Goal: Task Accomplishment & Management: Manage account settings

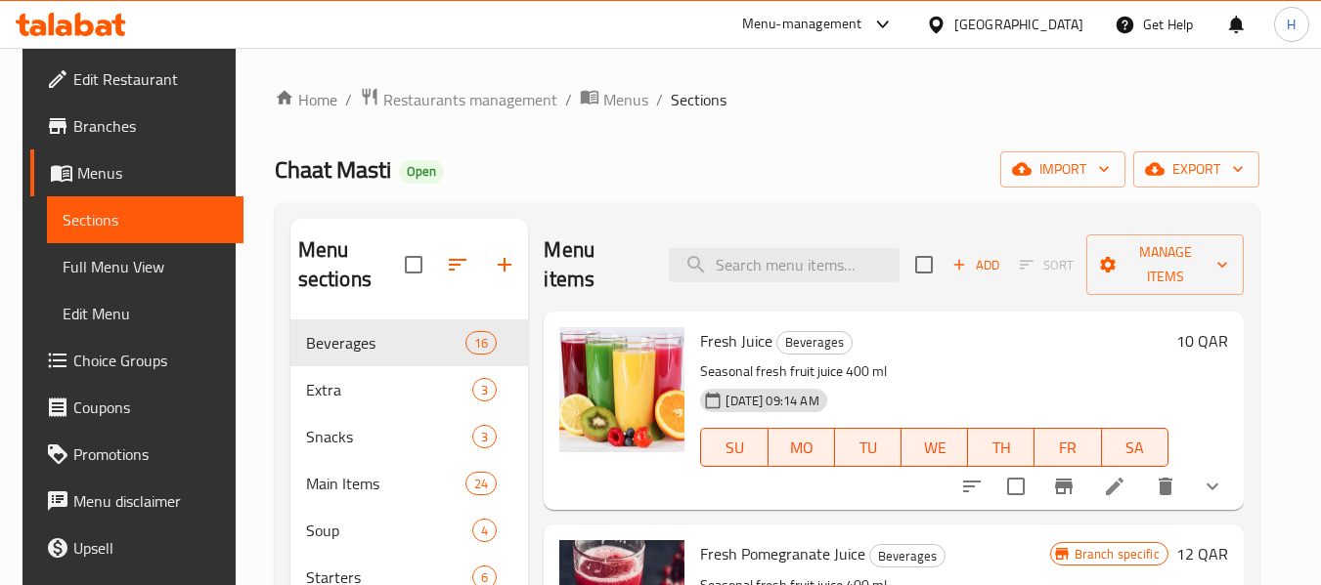
click at [1061, 36] on div "Qatar" at bounding box center [1004, 24] width 189 height 47
click at [1062, 38] on div "Qatar" at bounding box center [1004, 24] width 189 height 47
click at [1051, 22] on div "Qatar" at bounding box center [1018, 25] width 129 height 22
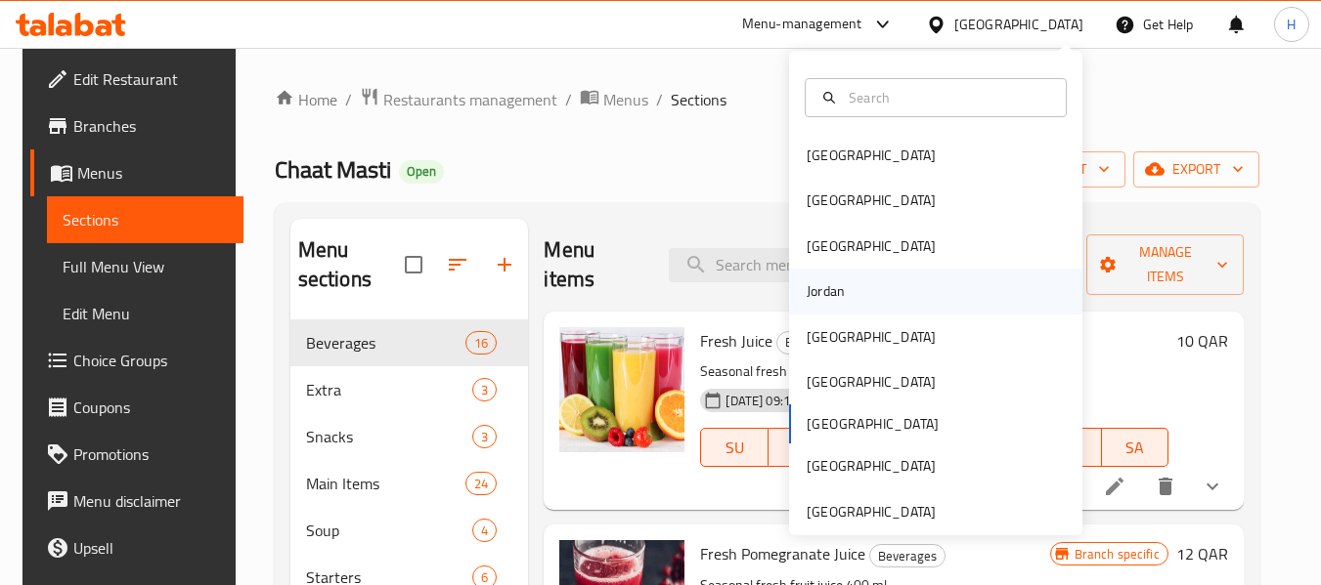
click at [947, 285] on div "Jordan" at bounding box center [935, 291] width 293 height 45
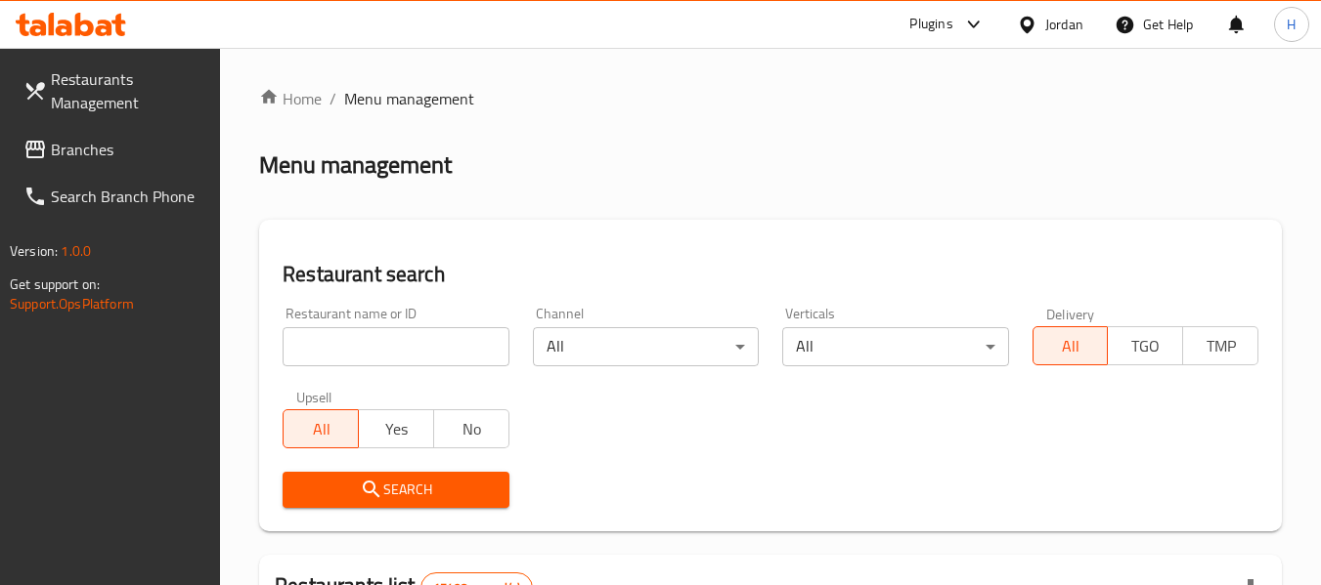
click at [131, 147] on span "Branches" at bounding box center [128, 149] width 154 height 23
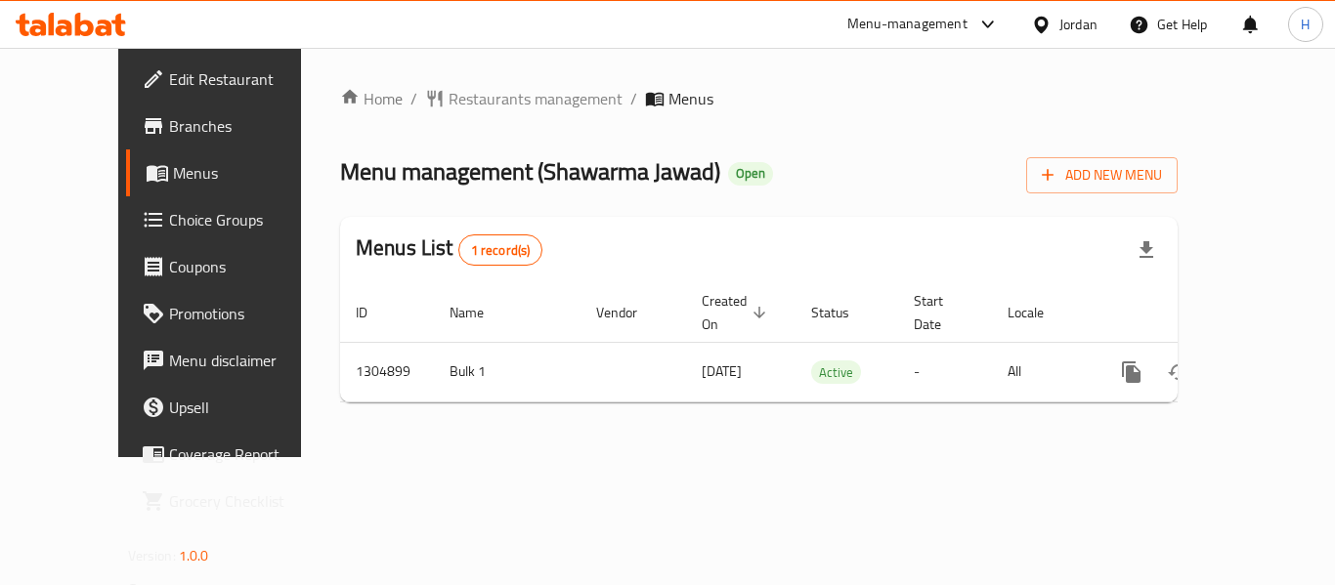
click at [1070, 25] on div "Jordan" at bounding box center [1079, 25] width 38 height 22
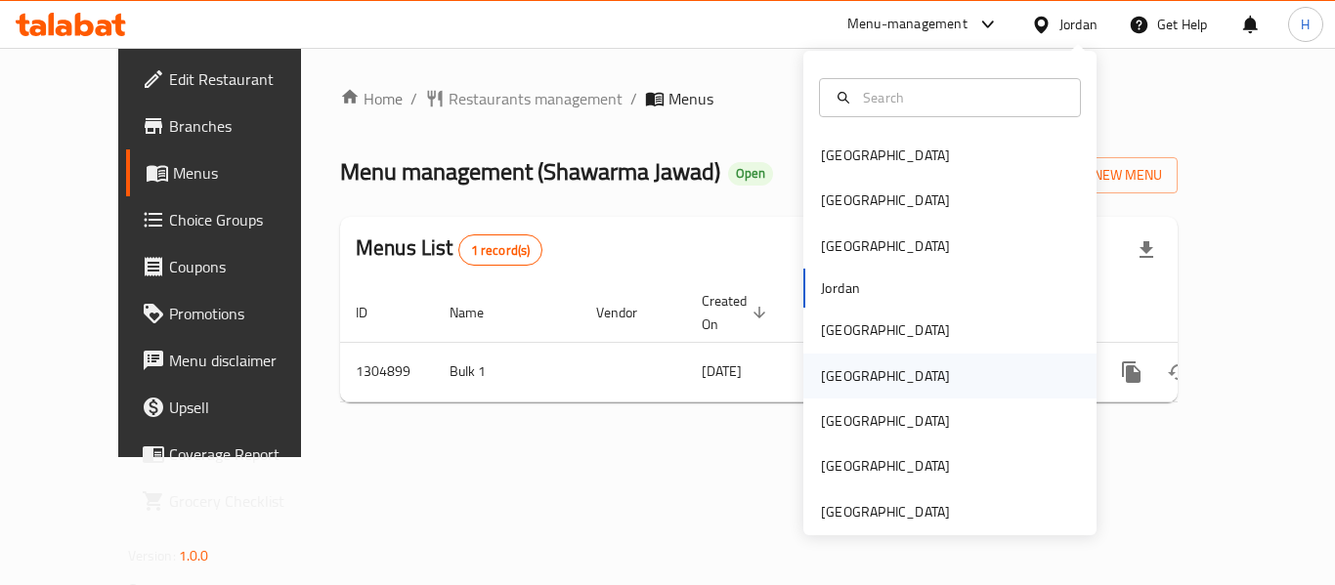
click at [932, 377] on div "[GEOGRAPHIC_DATA]" at bounding box center [949, 376] width 293 height 45
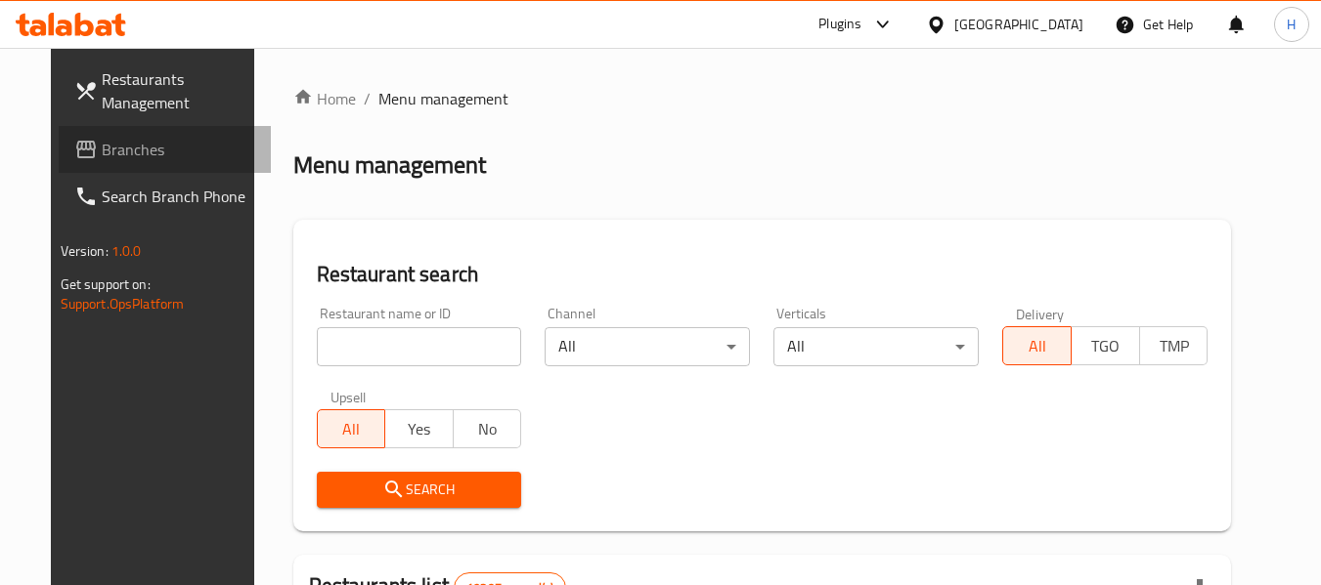
click at [102, 143] on span "Branches" at bounding box center [179, 149] width 154 height 23
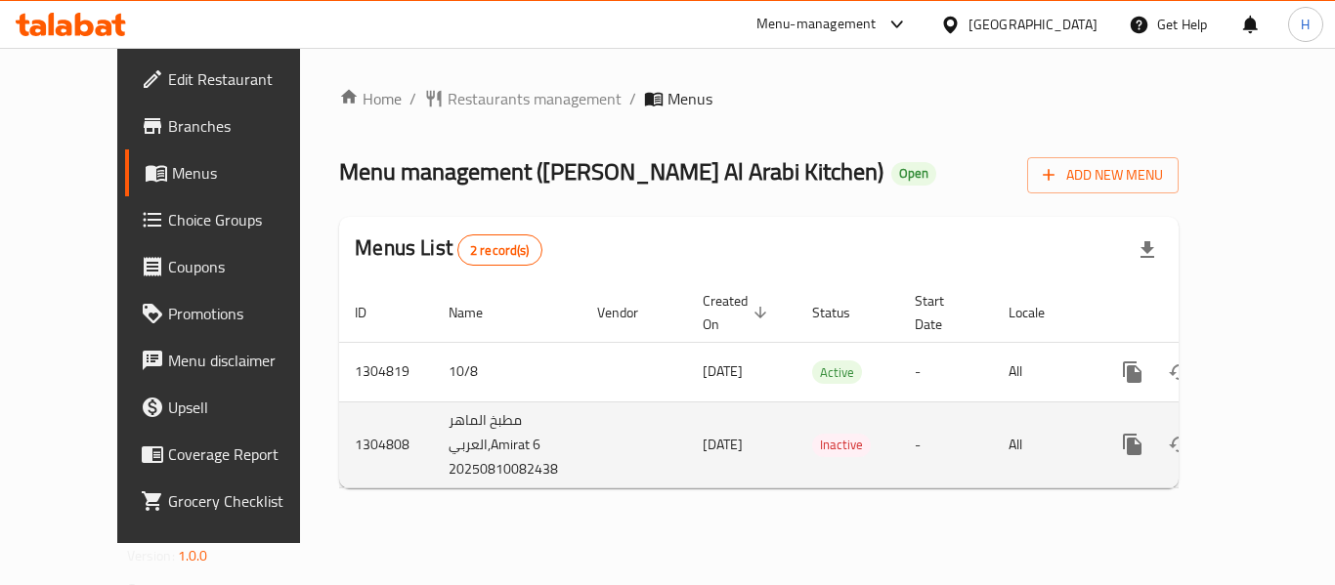
click at [1266, 433] on icon "enhanced table" at bounding box center [1273, 444] width 23 height 23
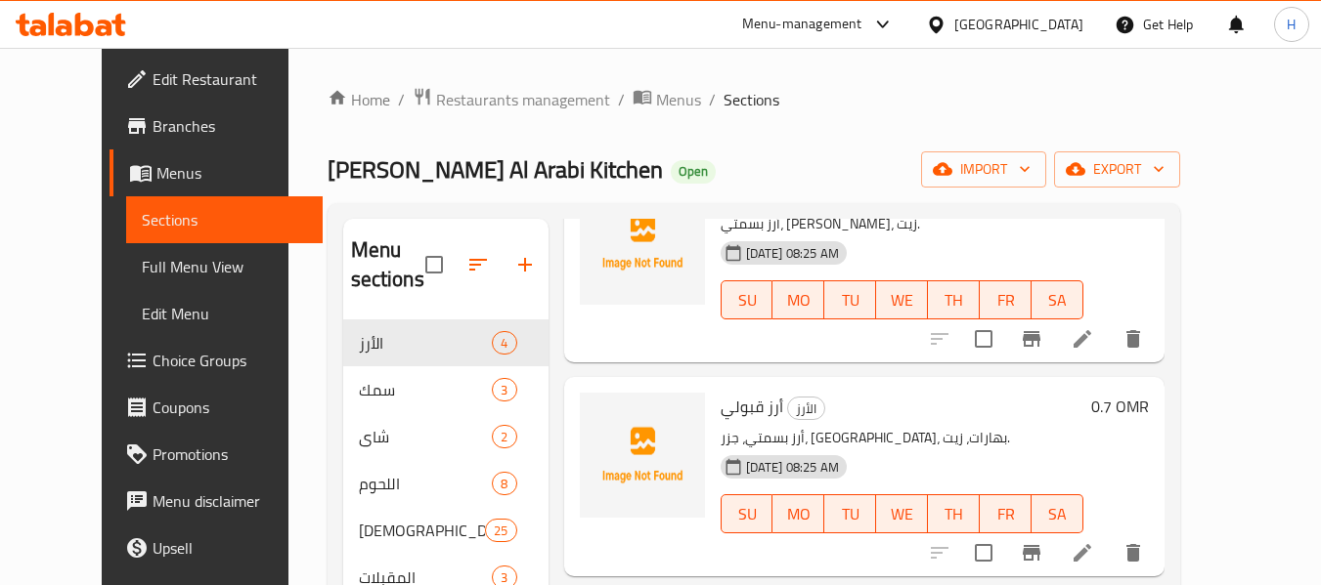
scroll to position [195, 0]
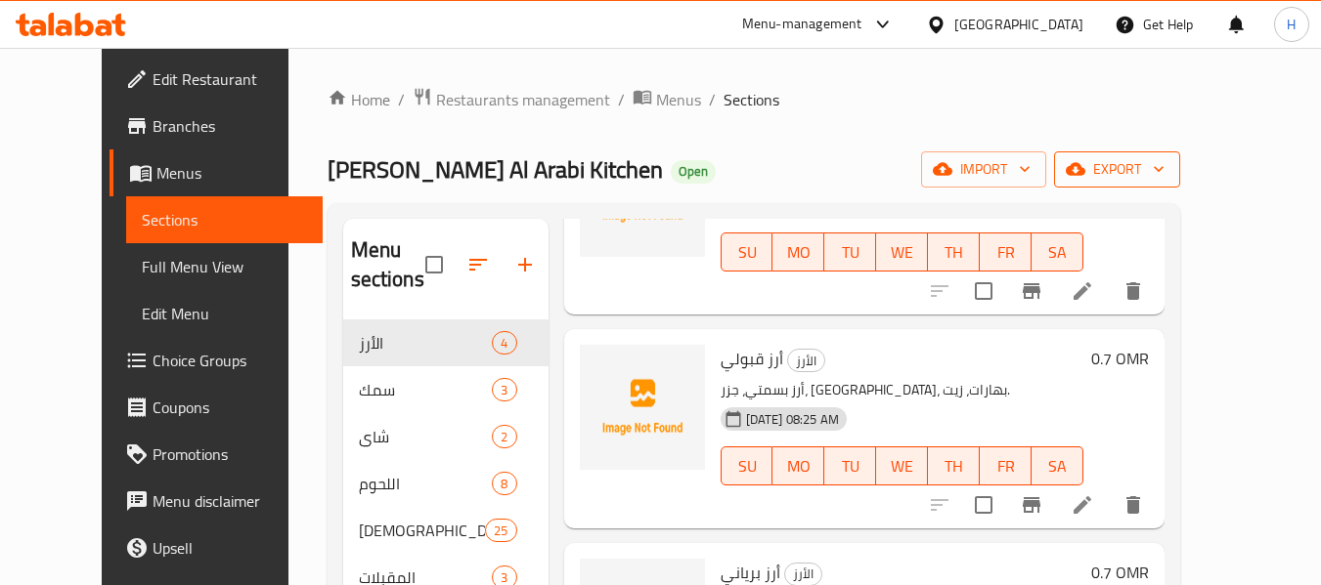
click at [1085, 166] on icon "button" at bounding box center [1075, 169] width 20 height 13
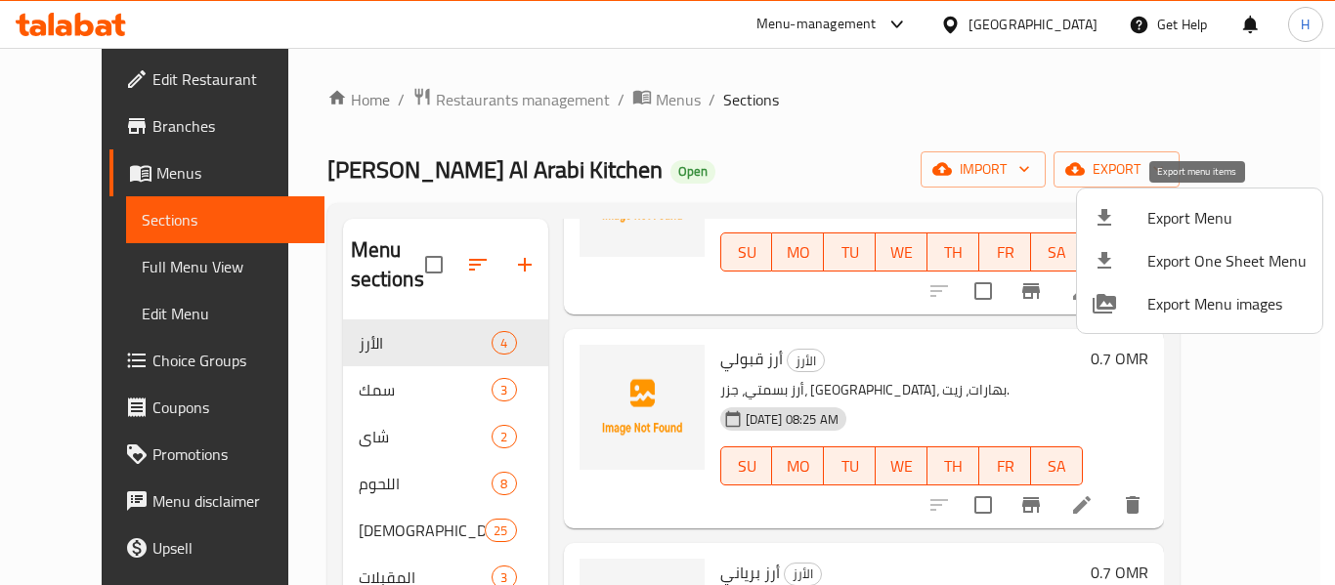
click at [1153, 206] on span "Export Menu" at bounding box center [1227, 217] width 159 height 23
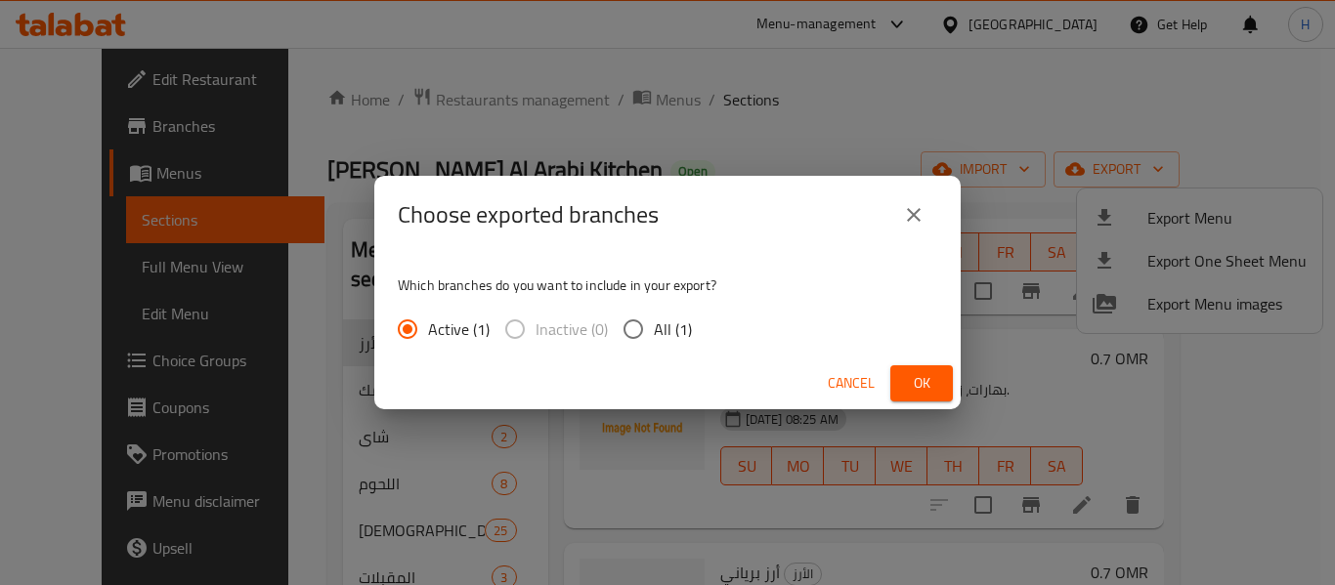
click at [632, 325] on input "All (1)" at bounding box center [633, 329] width 41 height 41
radio input "true"
click at [940, 370] on button "Ok" at bounding box center [921, 384] width 63 height 36
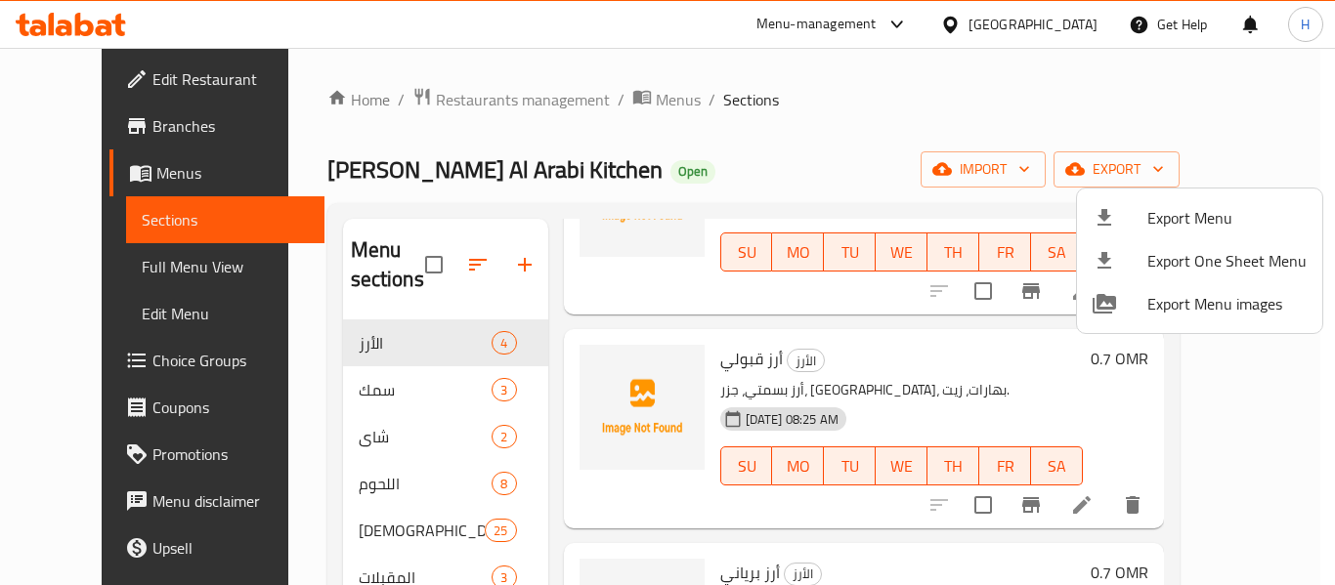
click at [604, 92] on div at bounding box center [667, 292] width 1335 height 585
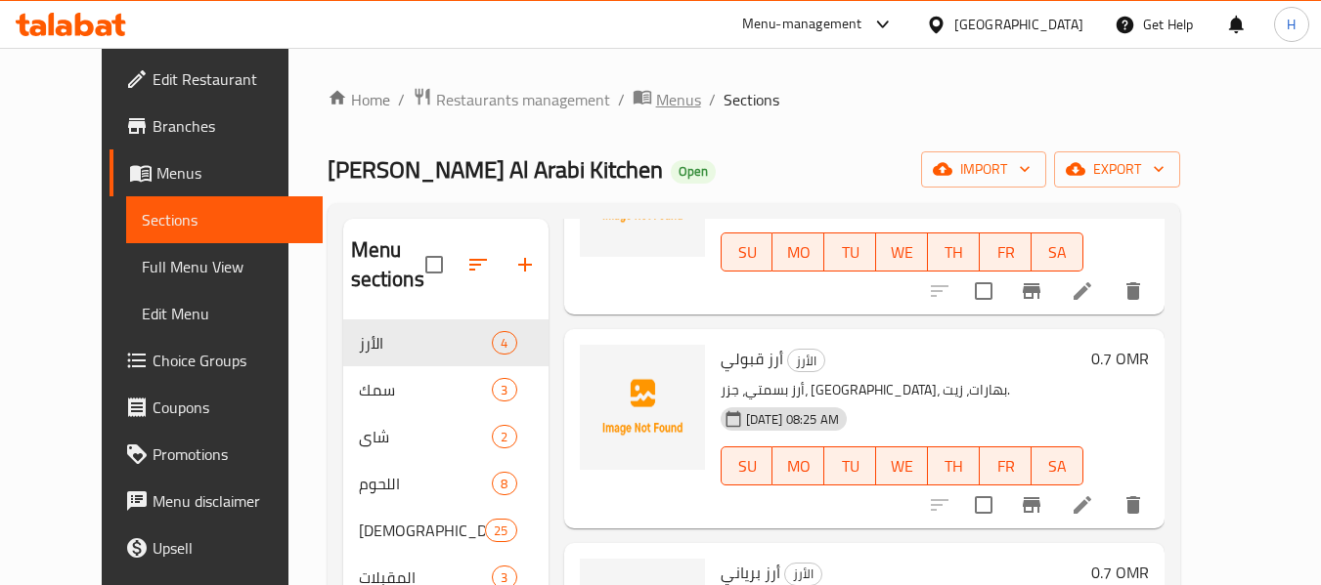
click at [656, 92] on span "Menus" at bounding box center [678, 99] width 45 height 23
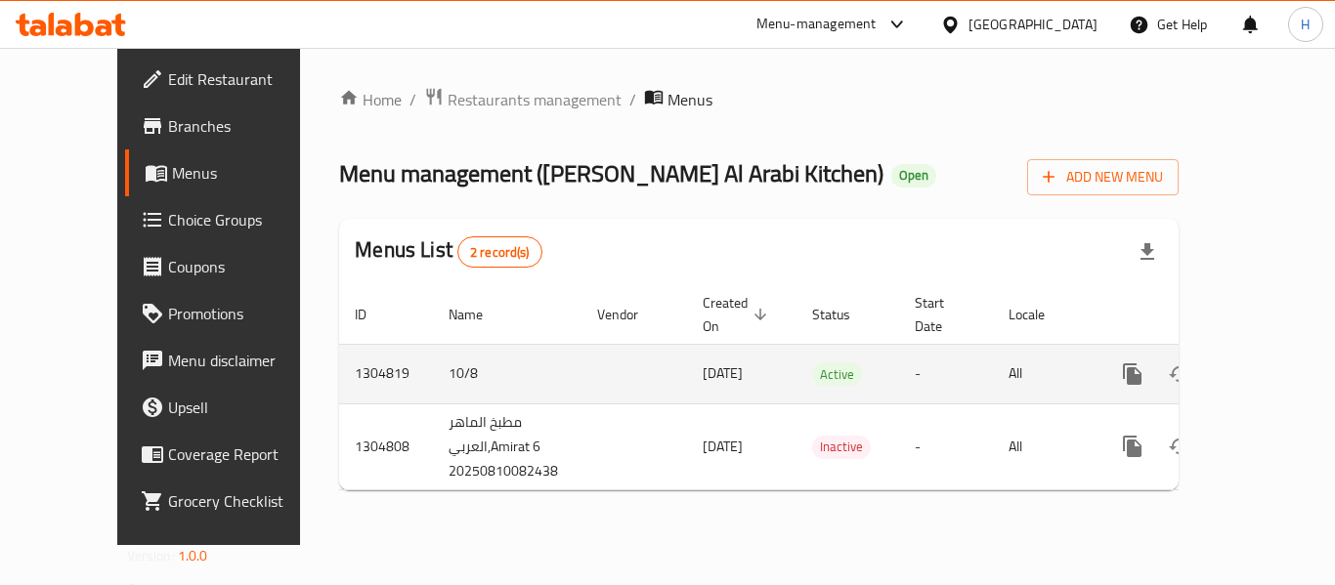
click at [1262, 363] on icon "enhanced table" at bounding box center [1273, 374] width 23 height 23
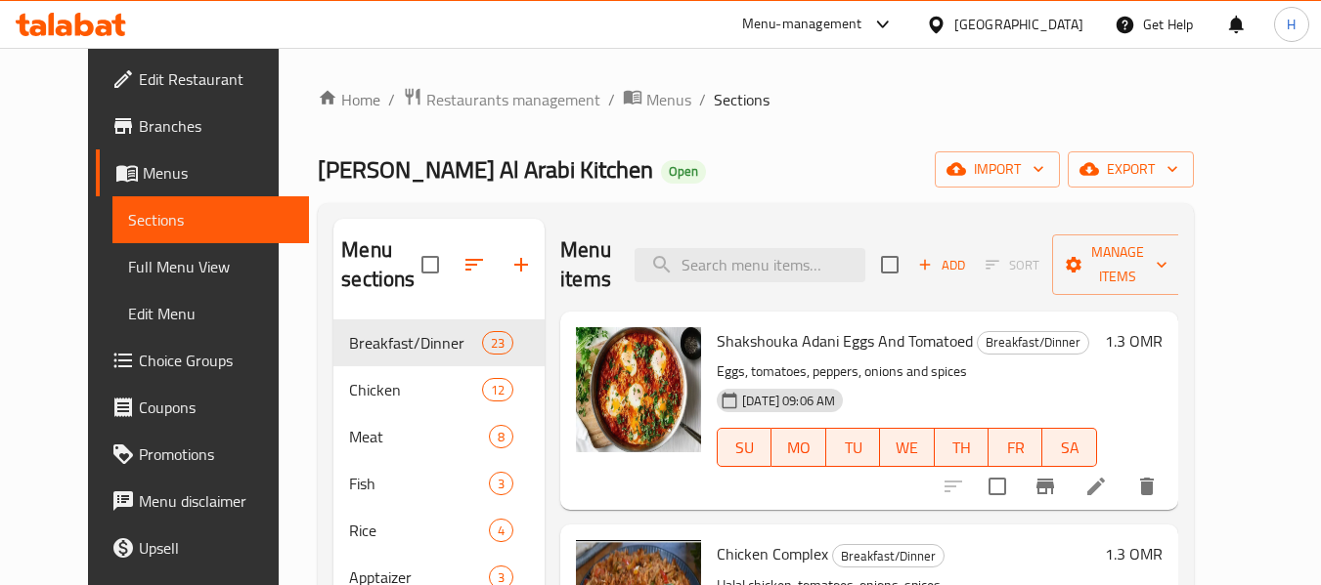
click at [105, 12] on div at bounding box center [71, 24] width 142 height 39
click at [105, 22] on icon at bounding box center [104, 28] width 17 height 17
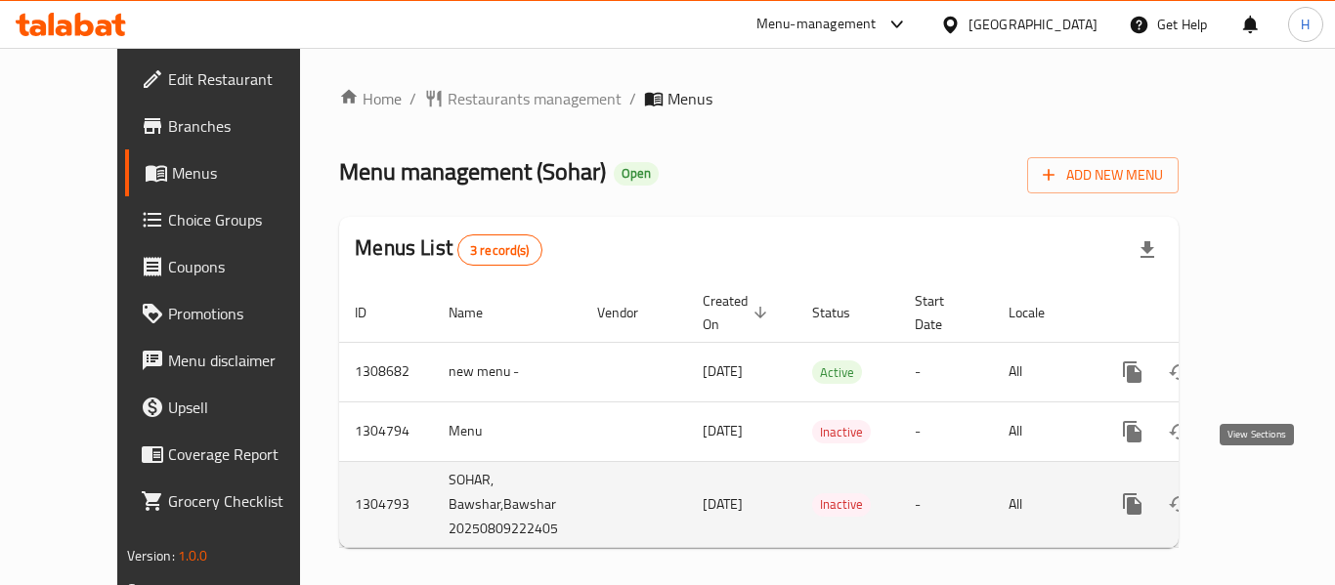
click at [1262, 493] on icon "enhanced table" at bounding box center [1273, 504] width 23 height 23
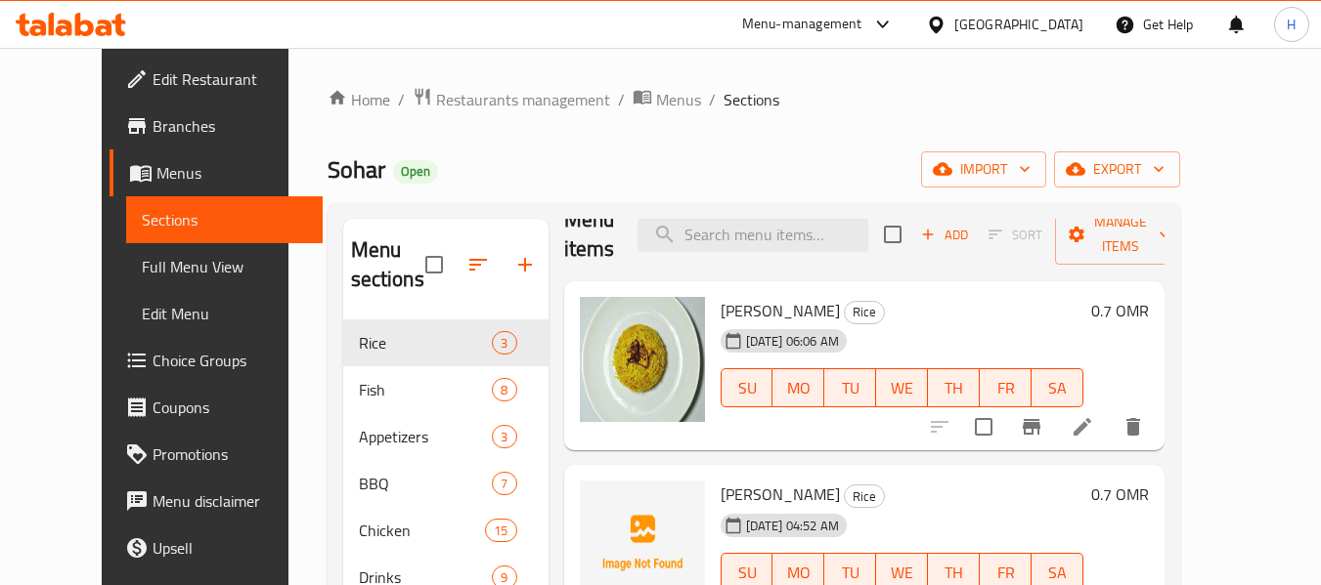
scroll to position [46, 0]
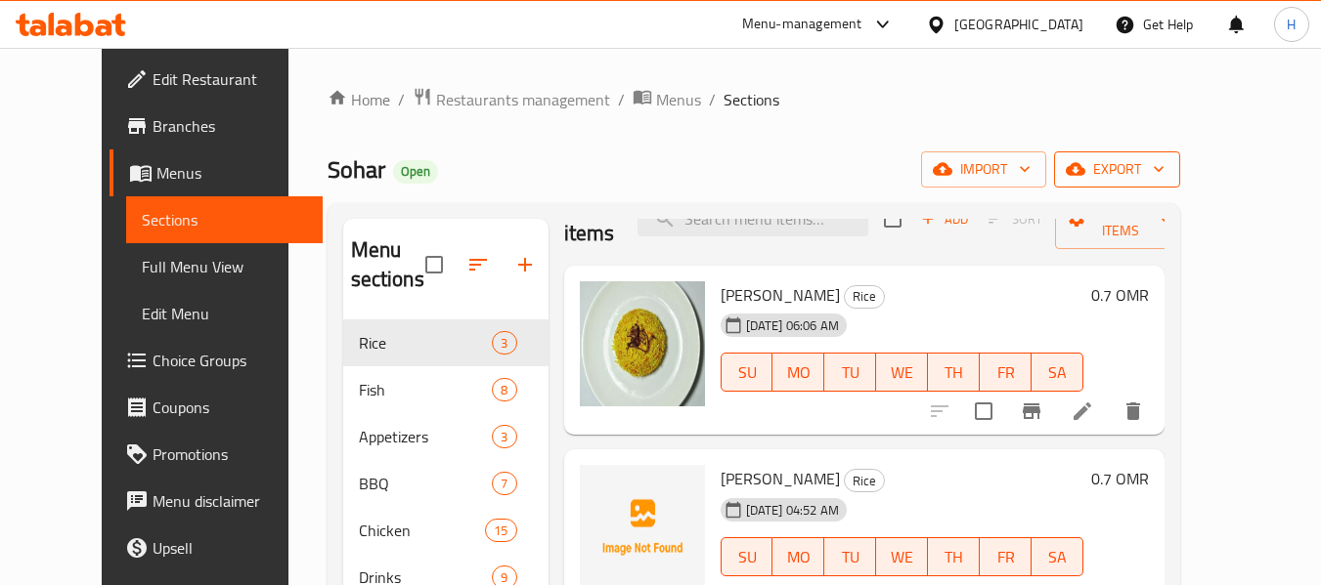
click at [1164, 170] on span "export" at bounding box center [1116, 169] width 95 height 24
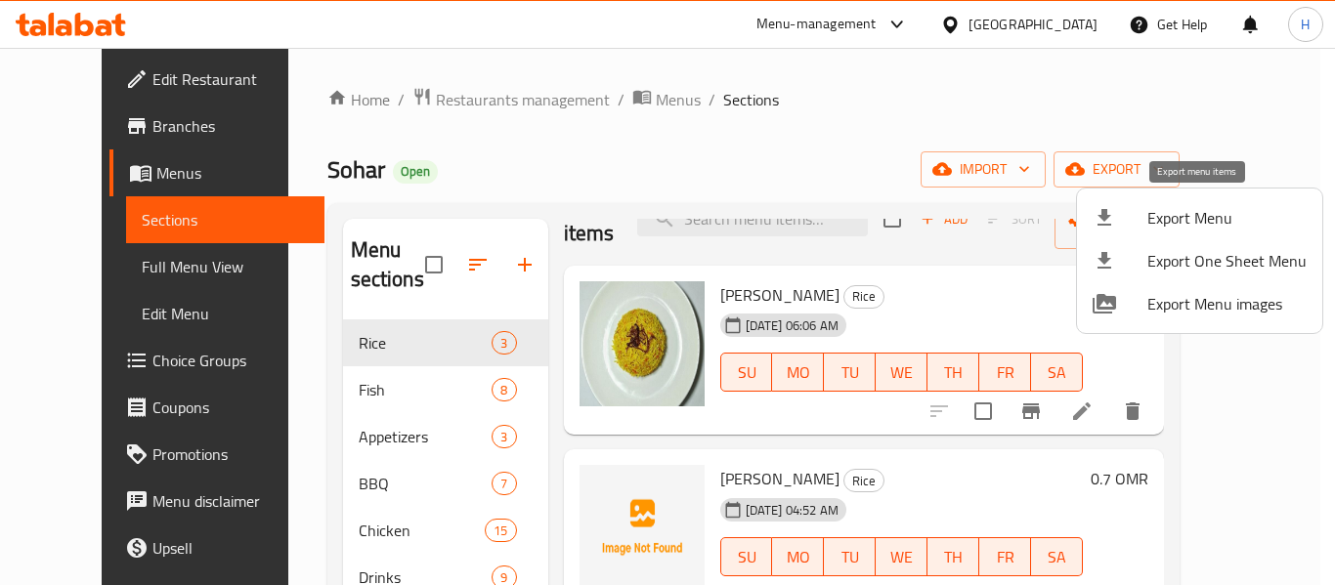
click at [1090, 210] on li "Export Menu" at bounding box center [1199, 217] width 245 height 43
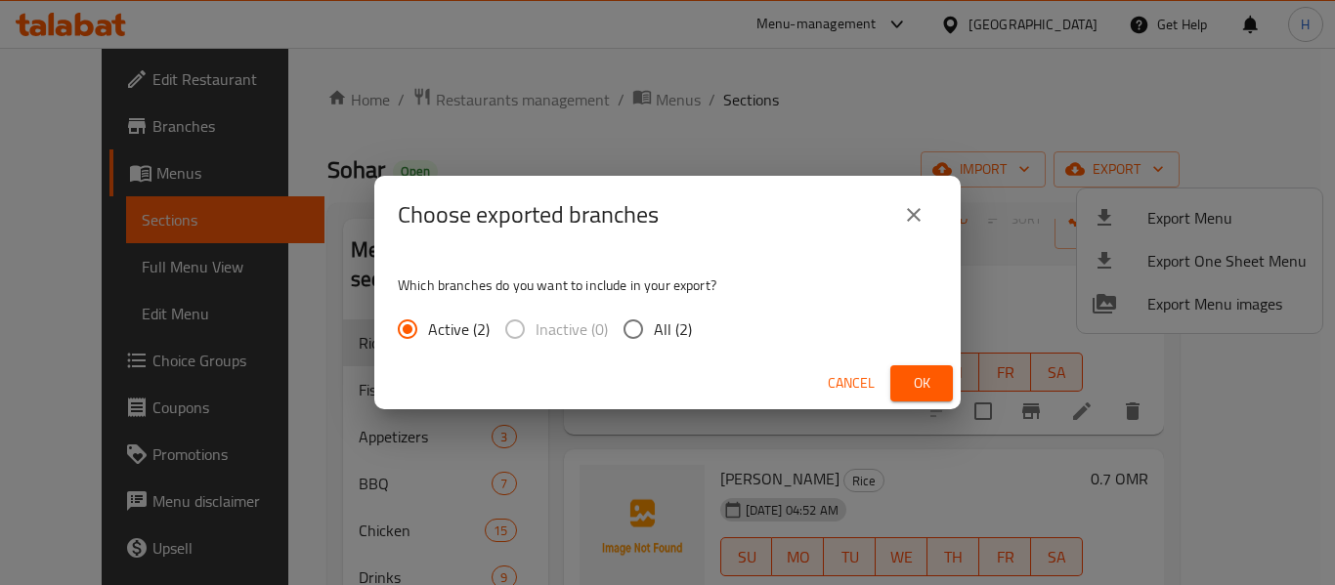
click at [634, 322] on input "All (2)" at bounding box center [633, 329] width 41 height 41
radio input "true"
click at [923, 381] on span "Ok" at bounding box center [921, 383] width 31 height 24
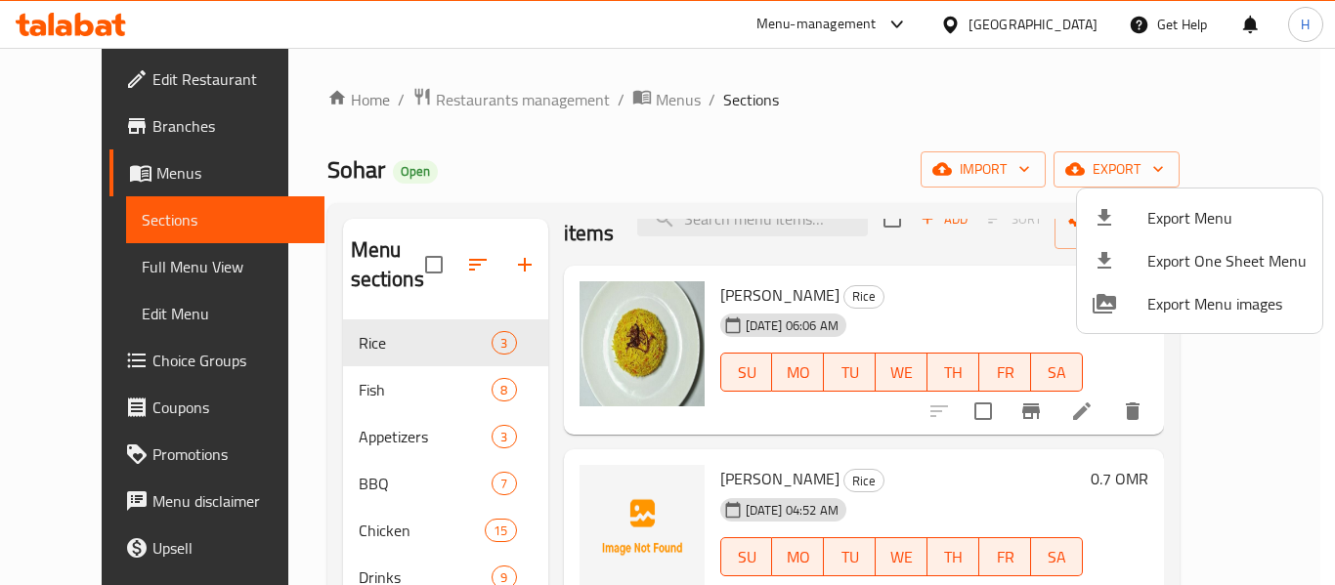
click at [627, 94] on div at bounding box center [667, 292] width 1335 height 585
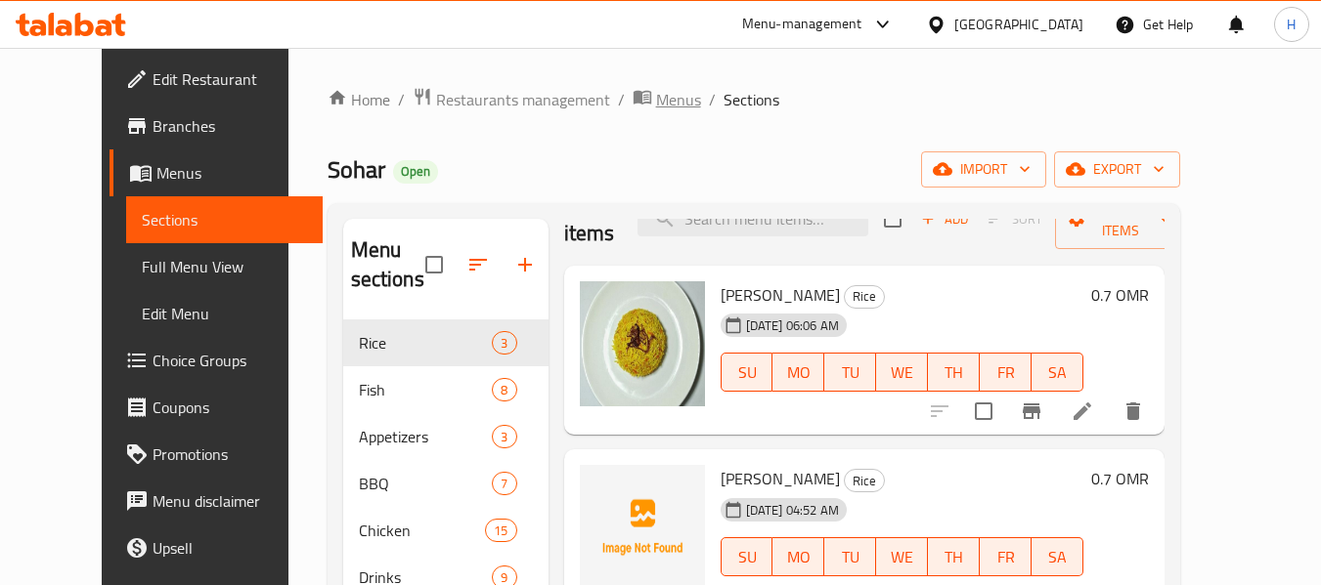
click at [656, 97] on span "Menus" at bounding box center [678, 99] width 45 height 23
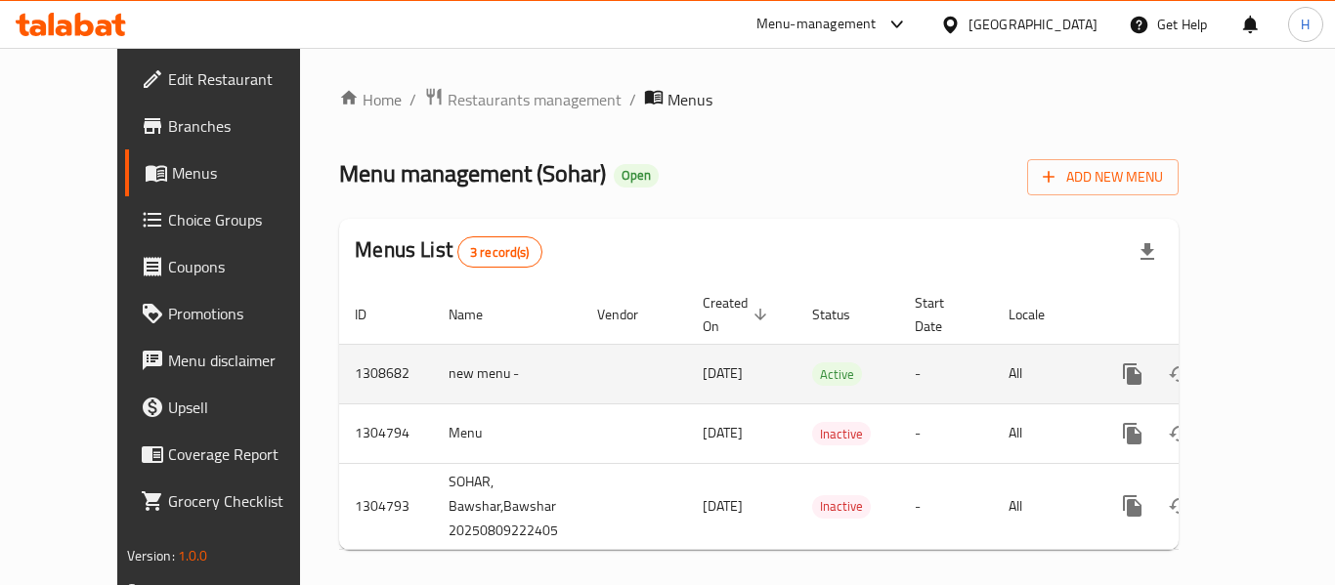
click at [1265, 366] on icon "enhanced table" at bounding box center [1274, 375] width 18 height 18
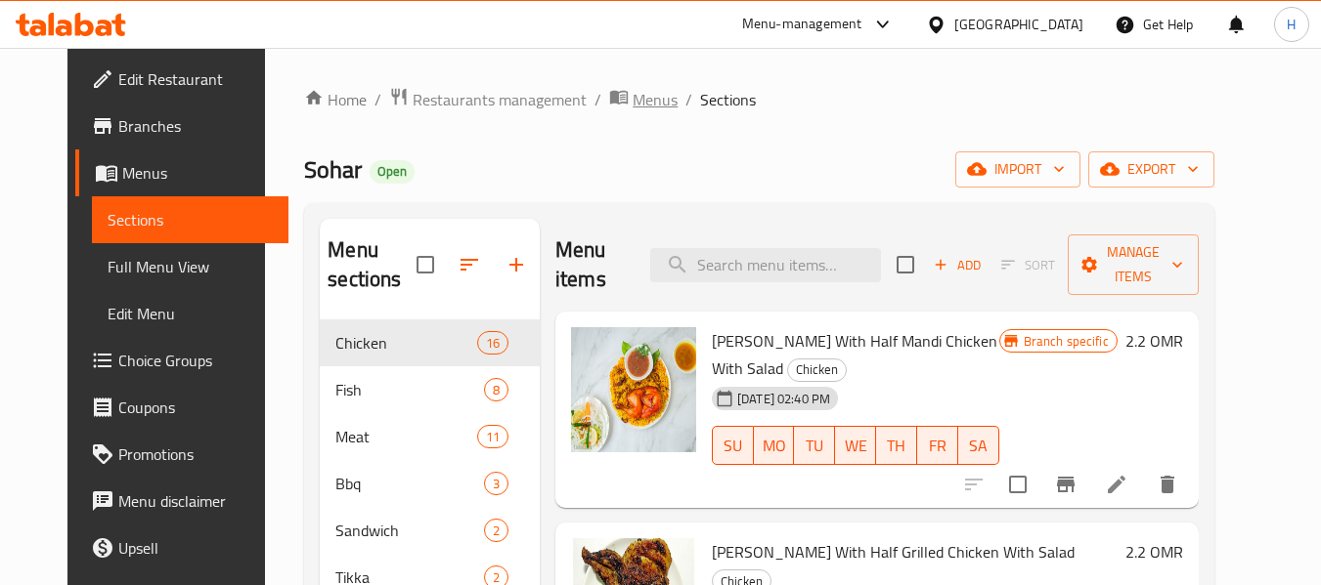
click at [609, 91] on icon "breadcrumb" at bounding box center [619, 97] width 20 height 20
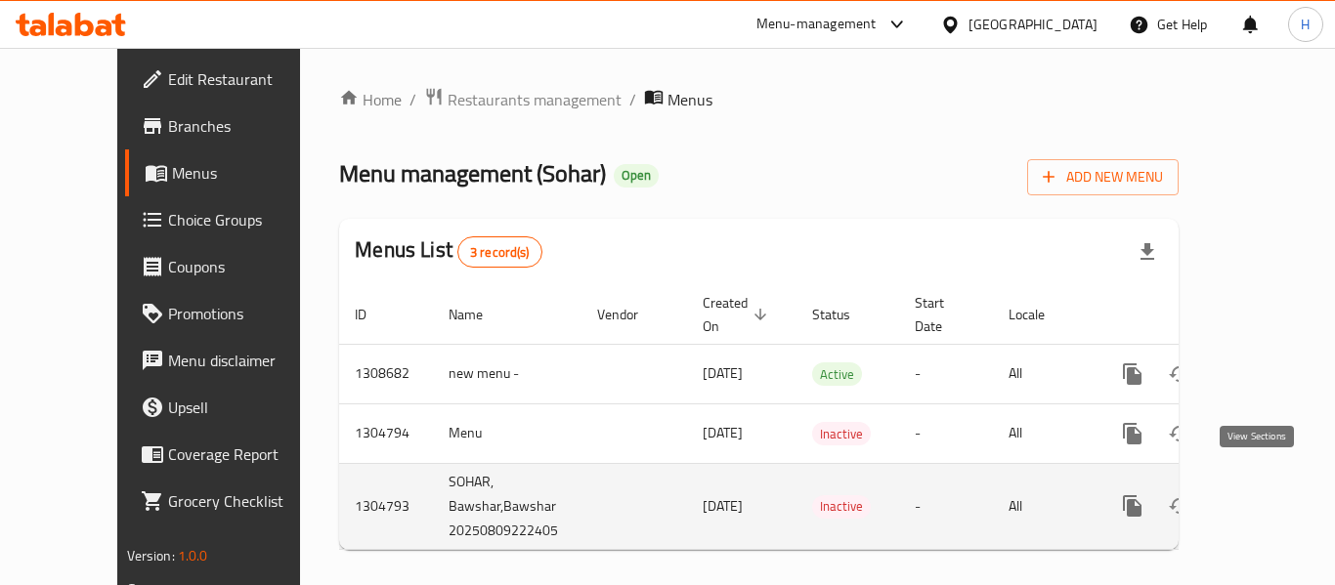
click at [1250, 491] on link "enhanced table" at bounding box center [1273, 506] width 47 height 47
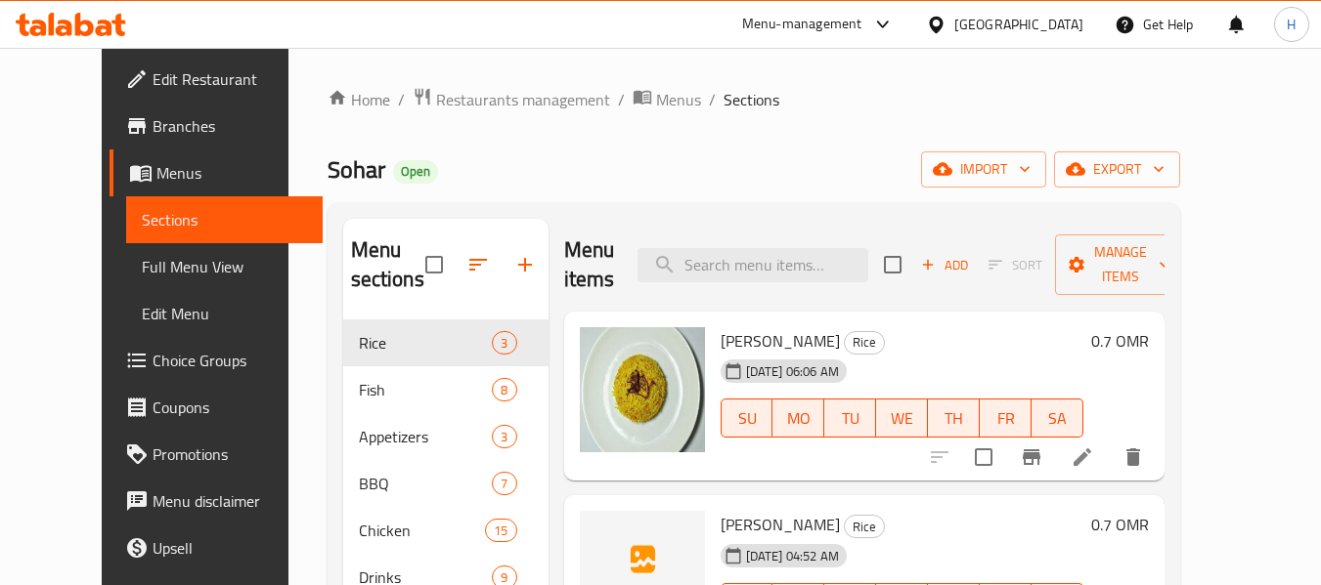
click at [327, 170] on span "Sohar" at bounding box center [356, 170] width 58 height 44
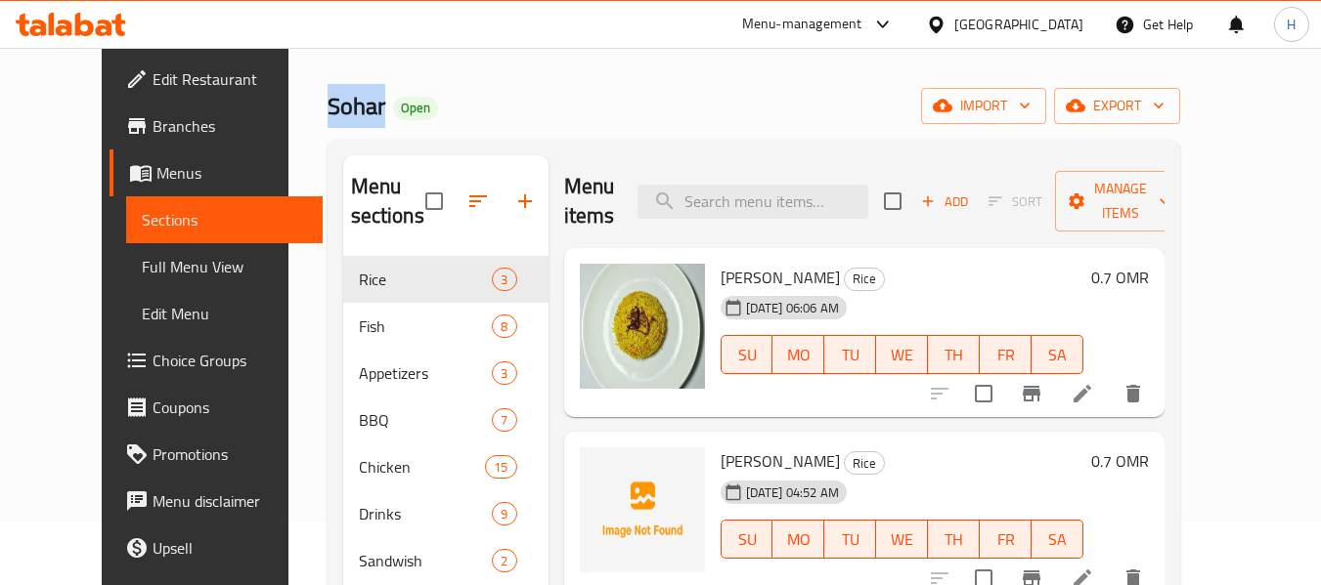
scroll to position [98, 0]
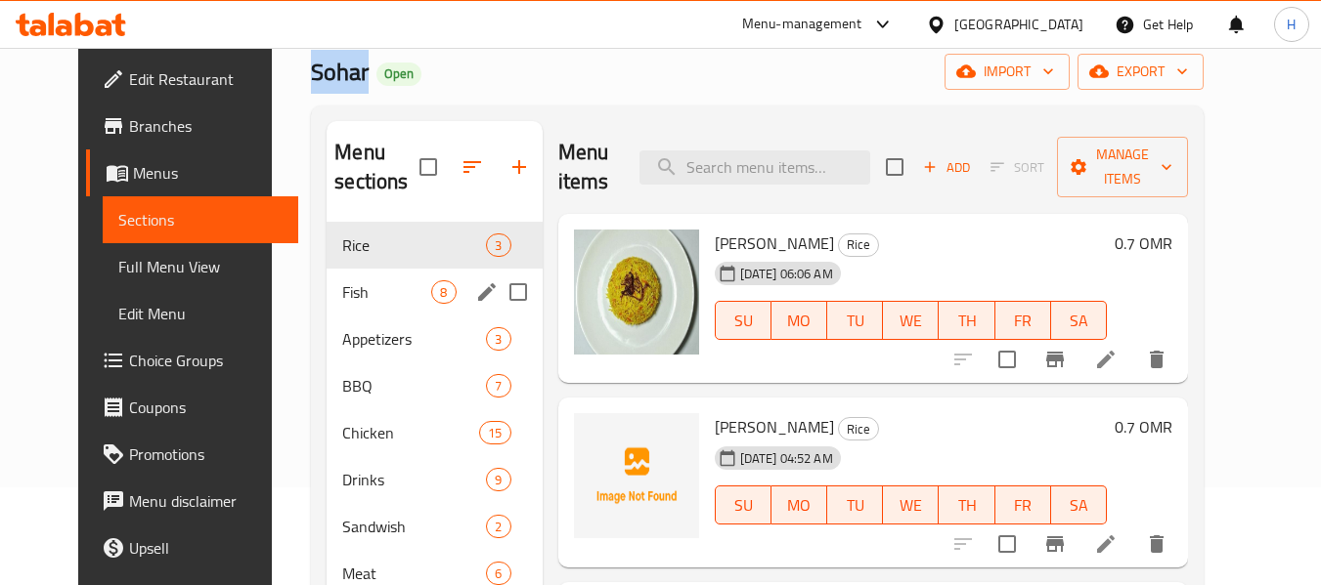
click at [342, 310] on div "Fish 8" at bounding box center [433, 292] width 215 height 47
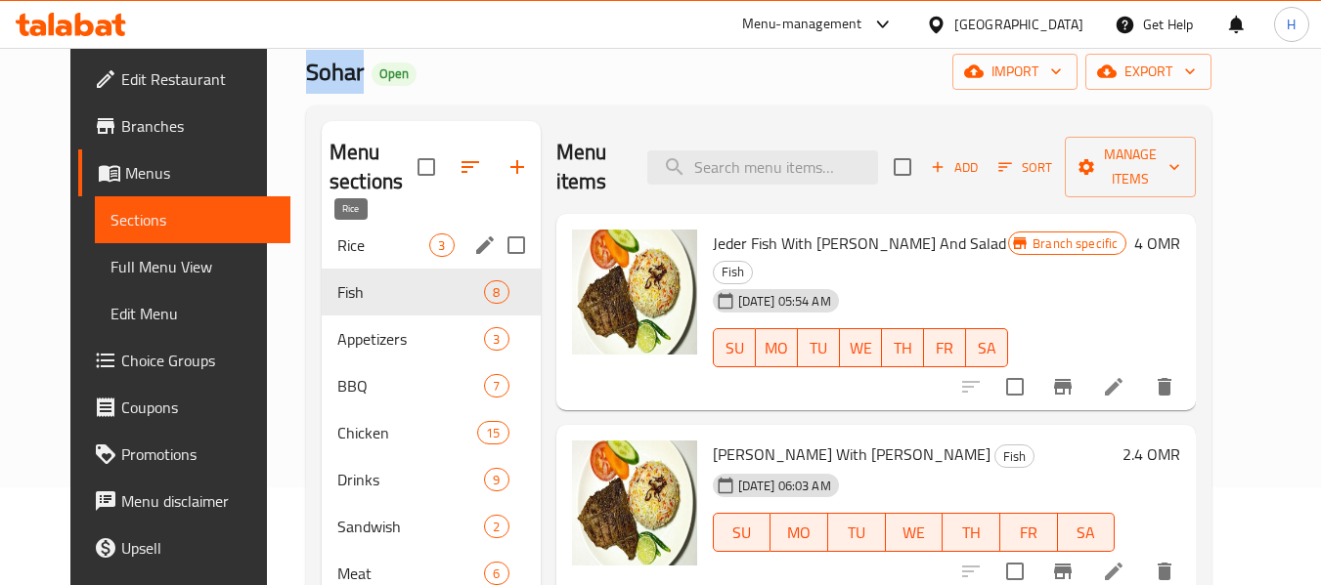
click at [348, 253] on span "Rice" at bounding box center [383, 245] width 92 height 23
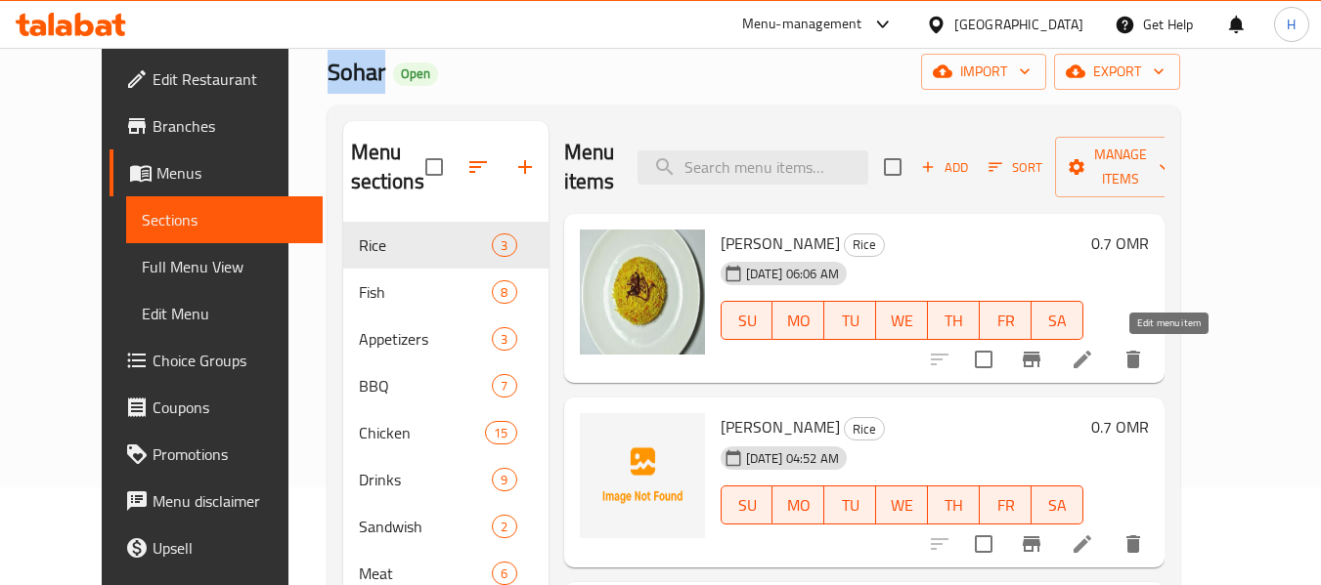
click at [1094, 354] on icon at bounding box center [1081, 359] width 23 height 23
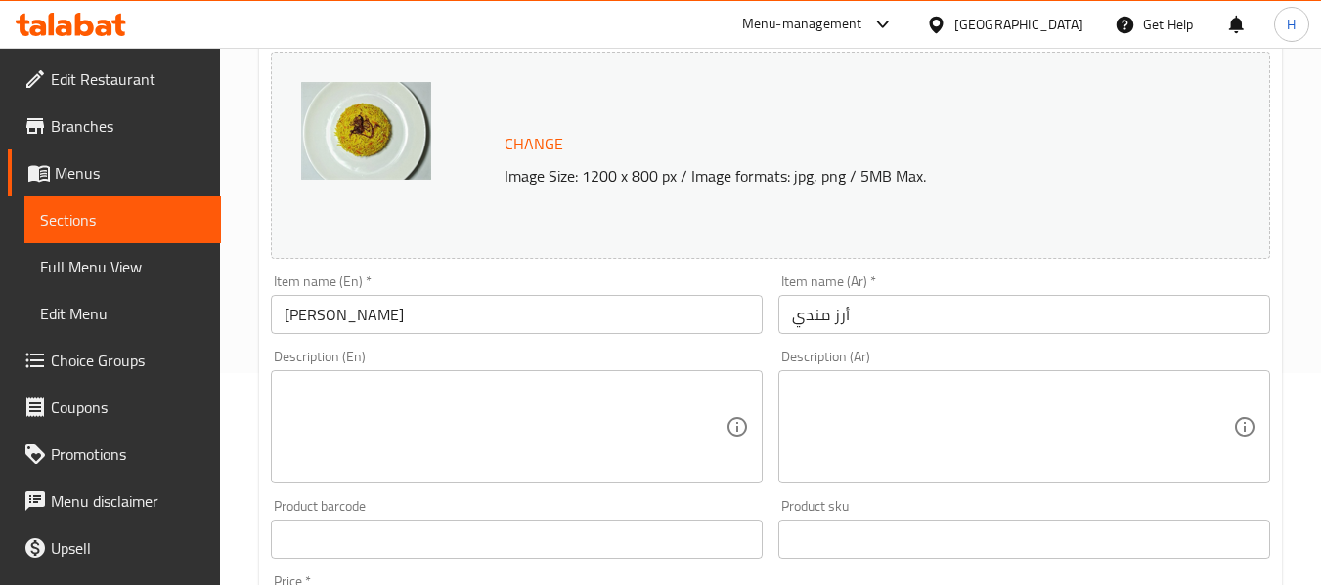
scroll to position [293, 0]
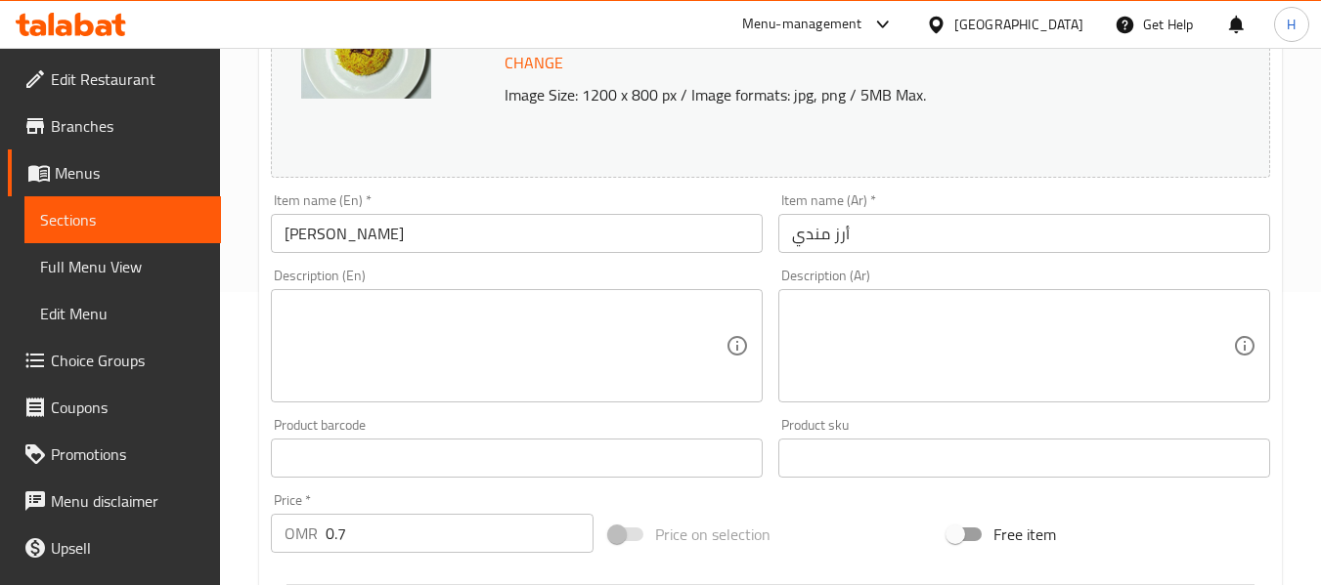
click at [361, 241] on input "[PERSON_NAME]" at bounding box center [517, 233] width 492 height 39
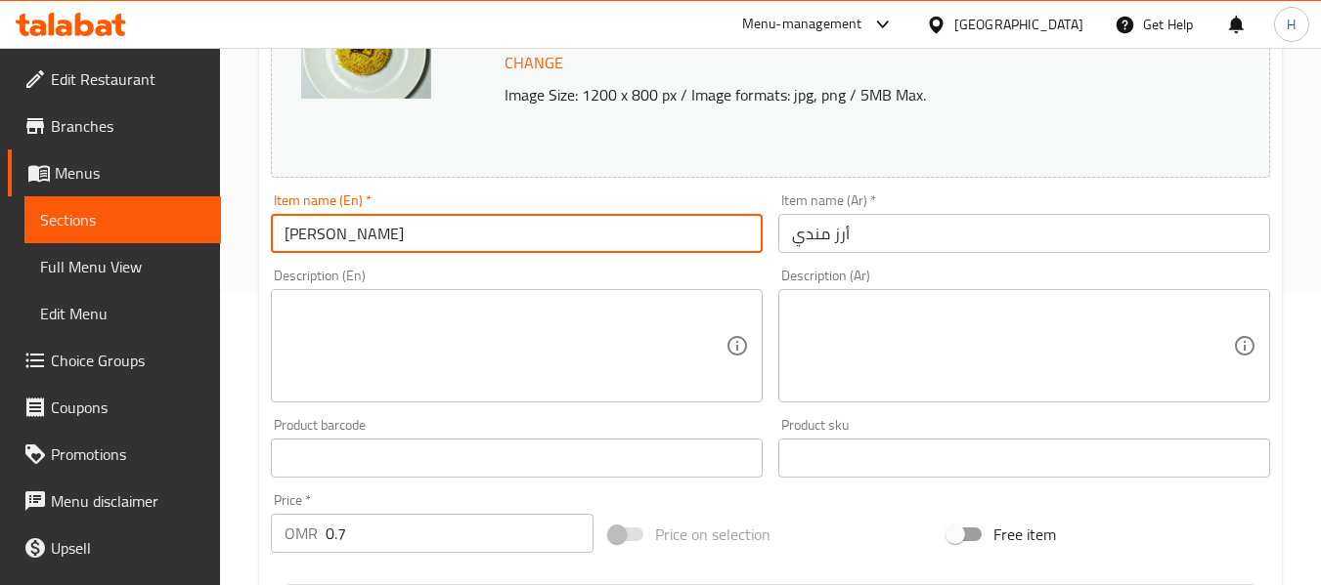
click at [361, 241] on input "[PERSON_NAME]" at bounding box center [517, 233] width 492 height 39
click at [122, 207] on link "Sections" at bounding box center [122, 219] width 196 height 47
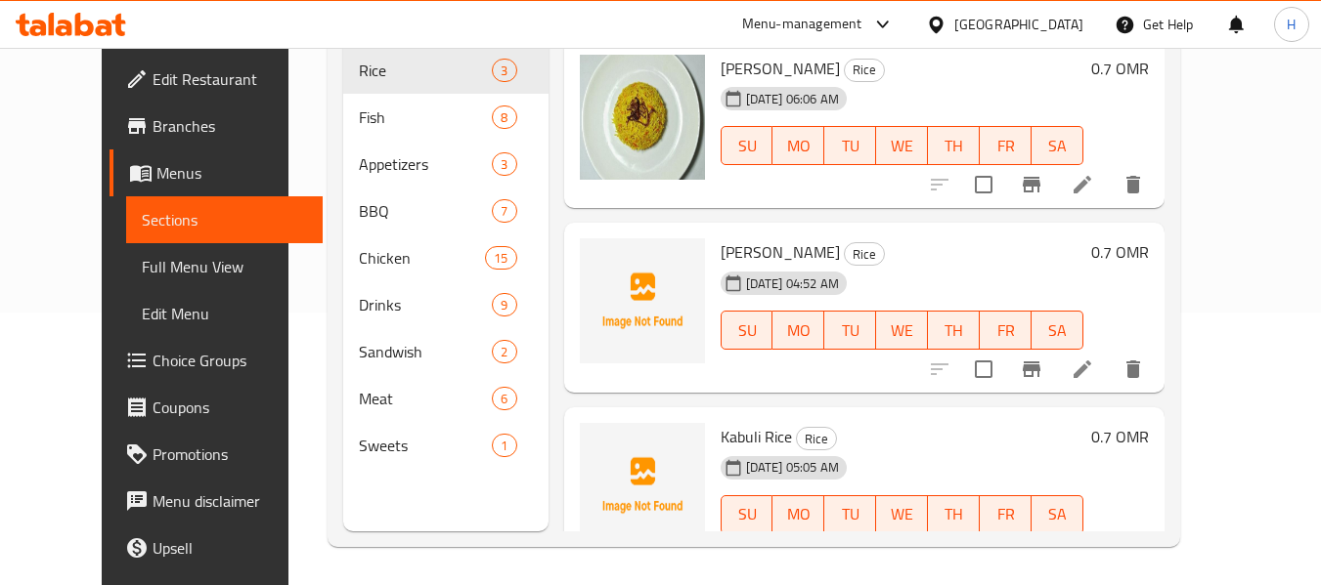
scroll to position [274, 0]
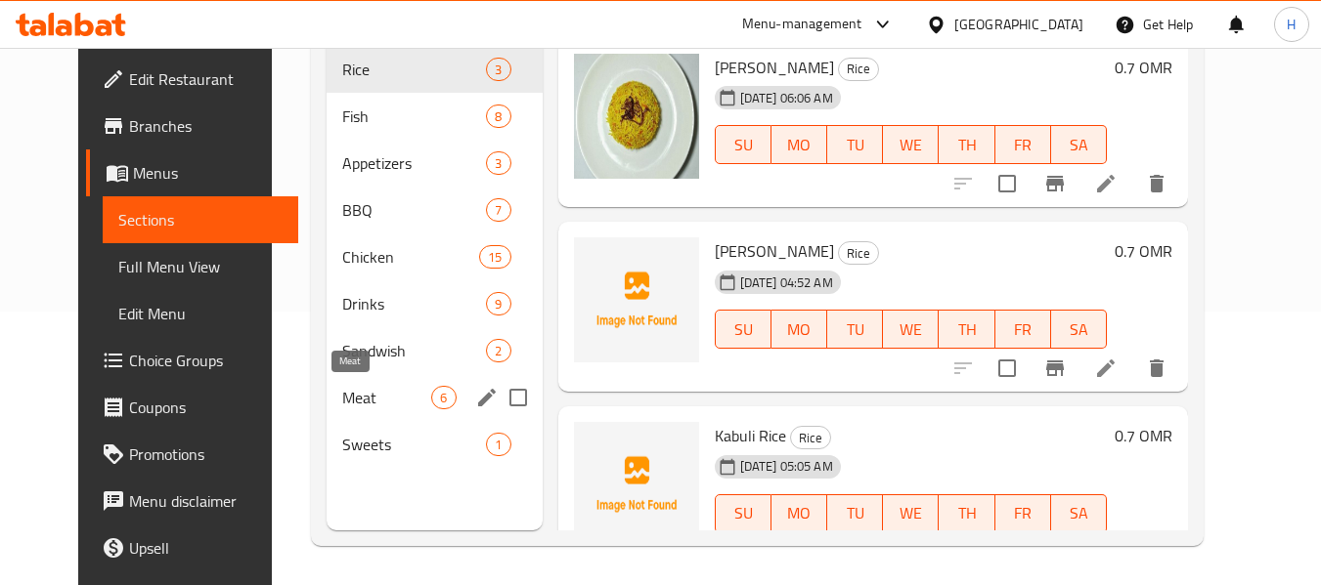
click at [355, 395] on span "Meat" at bounding box center [386, 397] width 89 height 23
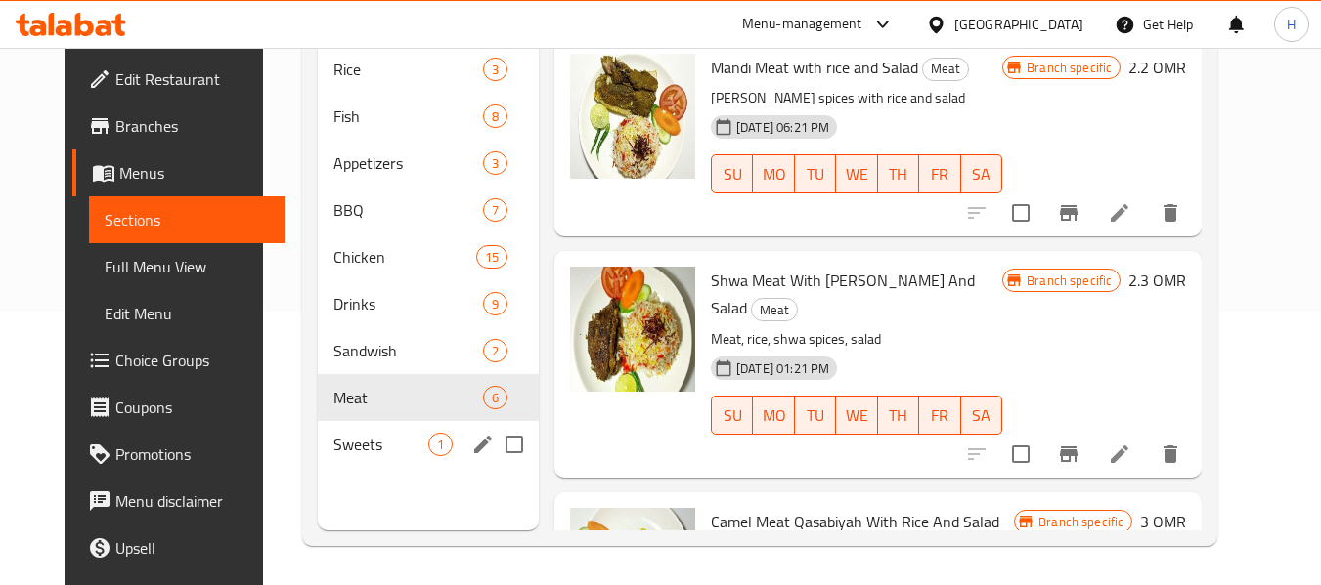
click at [365, 443] on span "Sweets" at bounding box center [380, 444] width 95 height 23
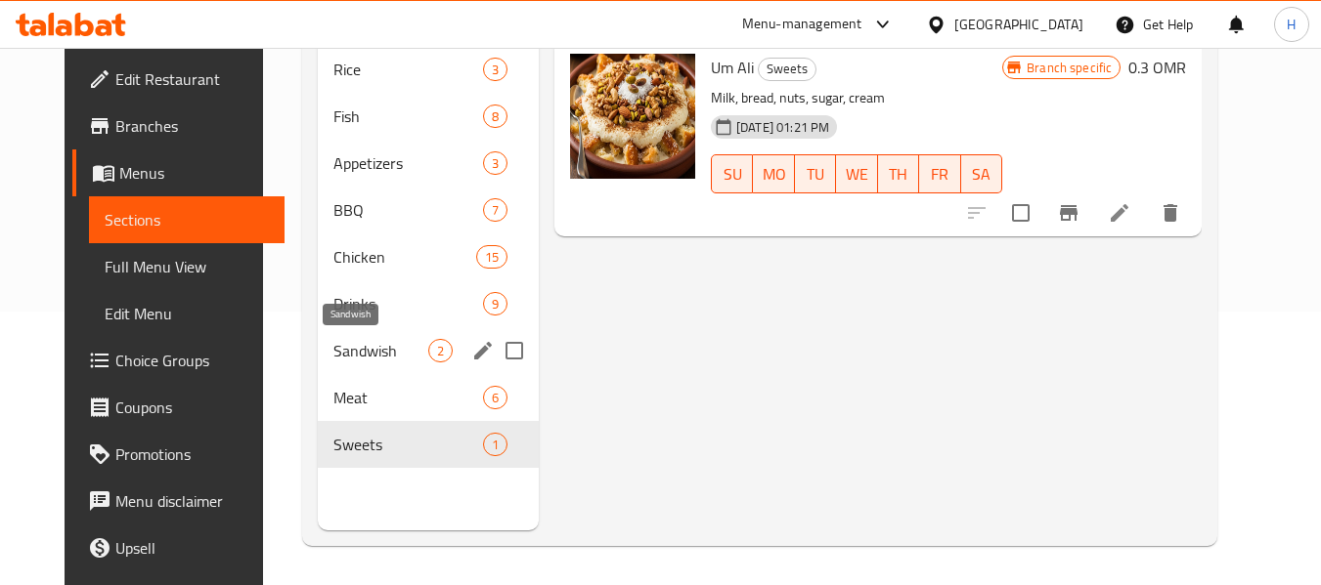
click at [353, 344] on span "Sandwish" at bounding box center [380, 350] width 95 height 23
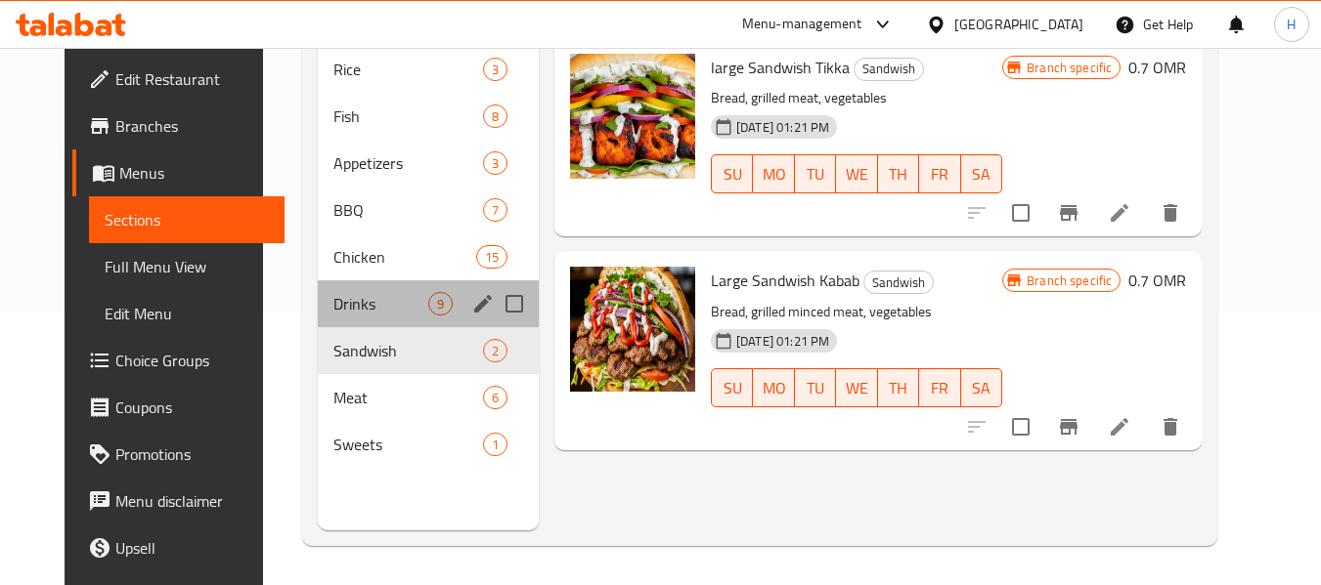
click at [347, 317] on div "Drinks 9" at bounding box center [428, 304] width 221 height 47
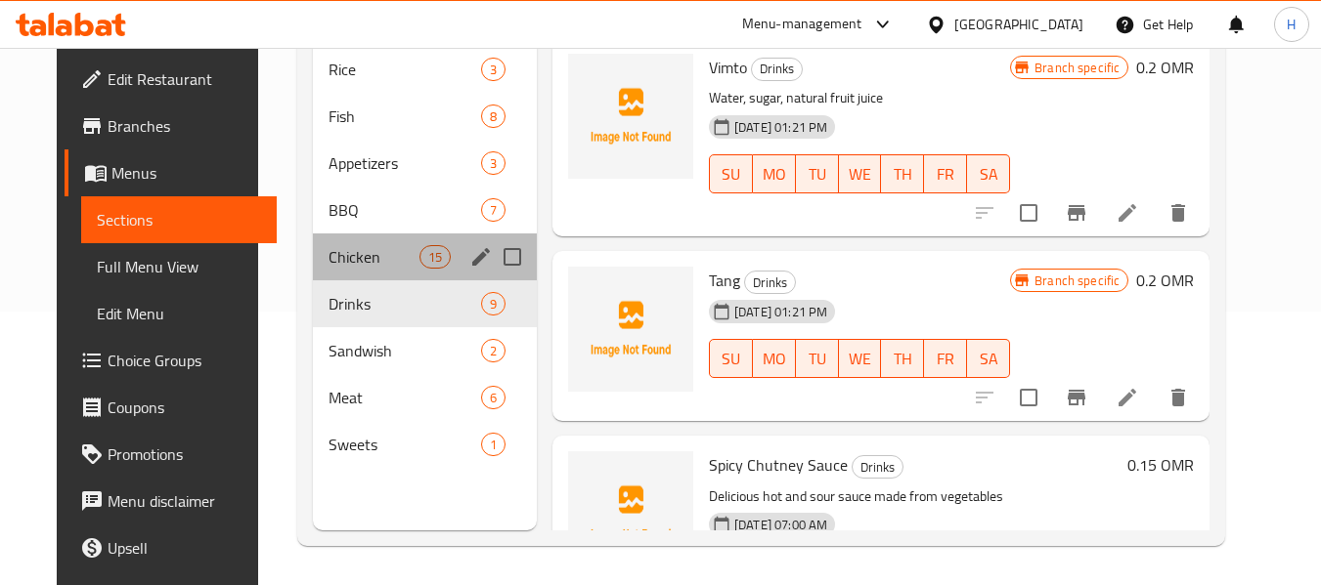
click at [341, 271] on div "Chicken 15" at bounding box center [425, 257] width 224 height 47
